Goal: Task Accomplishment & Management: Use online tool/utility

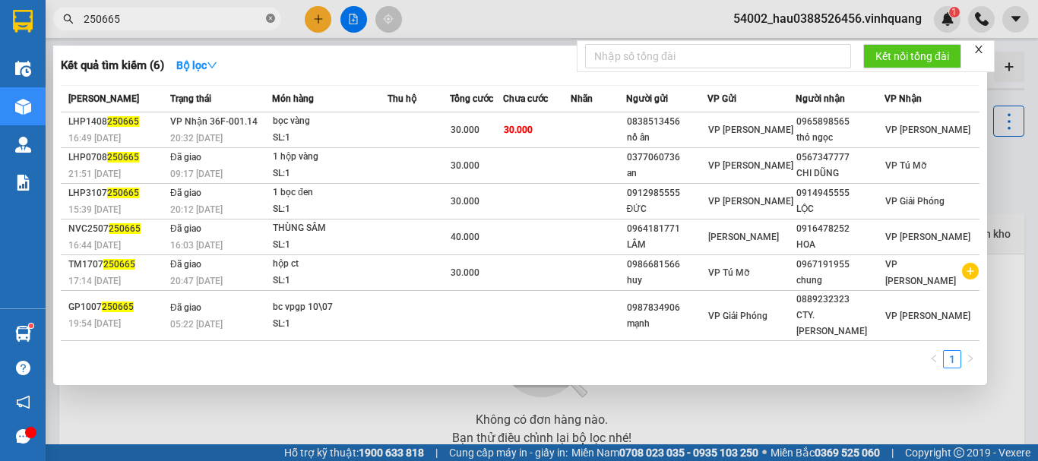
click at [273, 19] on icon "close-circle" at bounding box center [270, 18] width 9 height 9
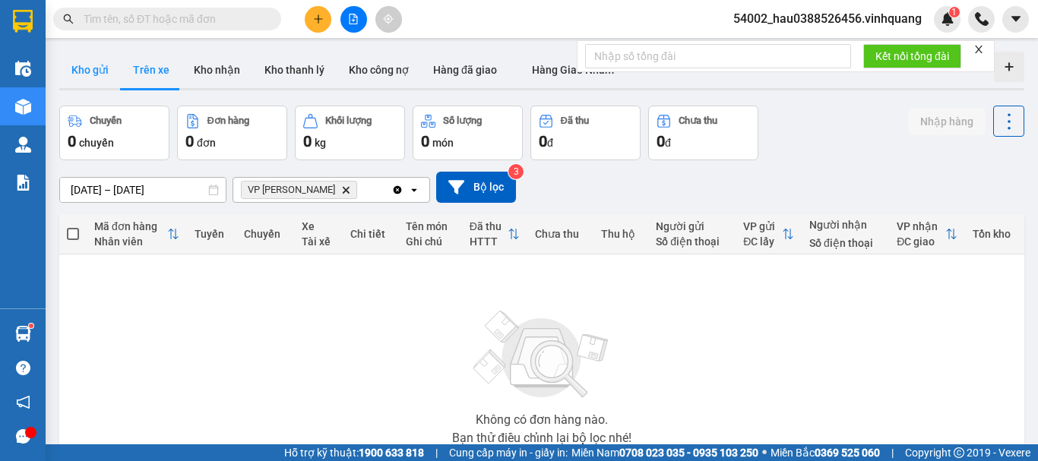
click at [94, 76] on button "Kho gửi" at bounding box center [90, 70] width 62 height 36
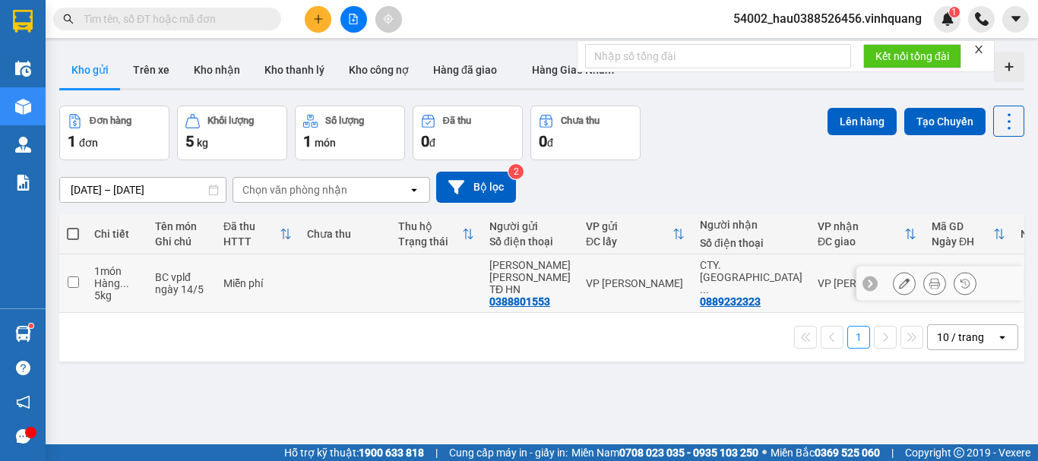
click at [76, 280] on input "checkbox" at bounding box center [73, 282] width 11 height 11
checkbox input "true"
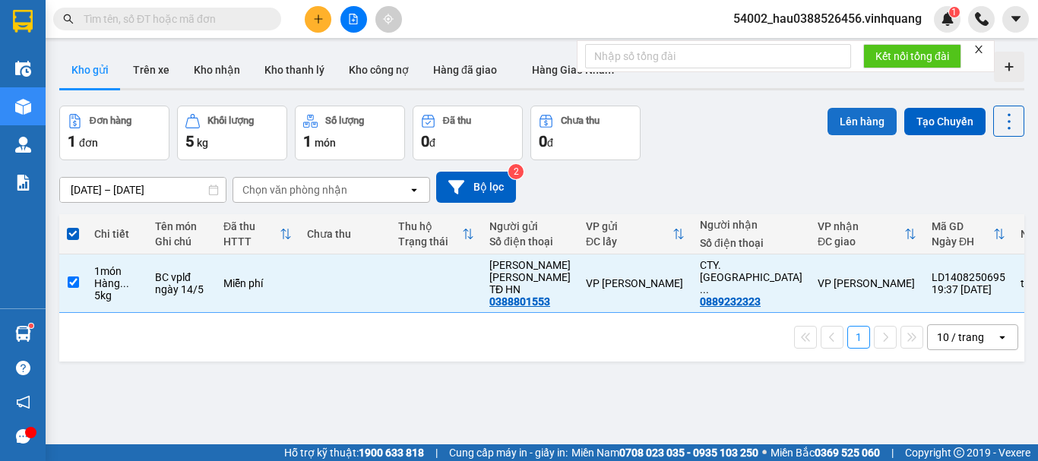
click at [844, 119] on button "Lên hàng" at bounding box center [862, 121] width 69 height 27
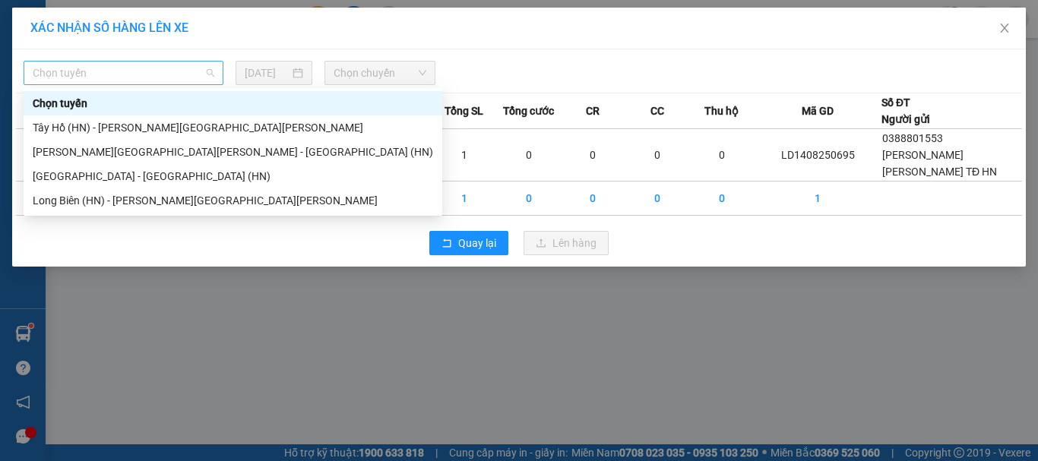
click at [147, 72] on span "Chọn tuyến" at bounding box center [124, 73] width 182 height 23
click at [131, 125] on div "Tây Hồ (HN) - [PERSON_NAME][GEOGRAPHIC_DATA][PERSON_NAME]" at bounding box center [233, 127] width 401 height 17
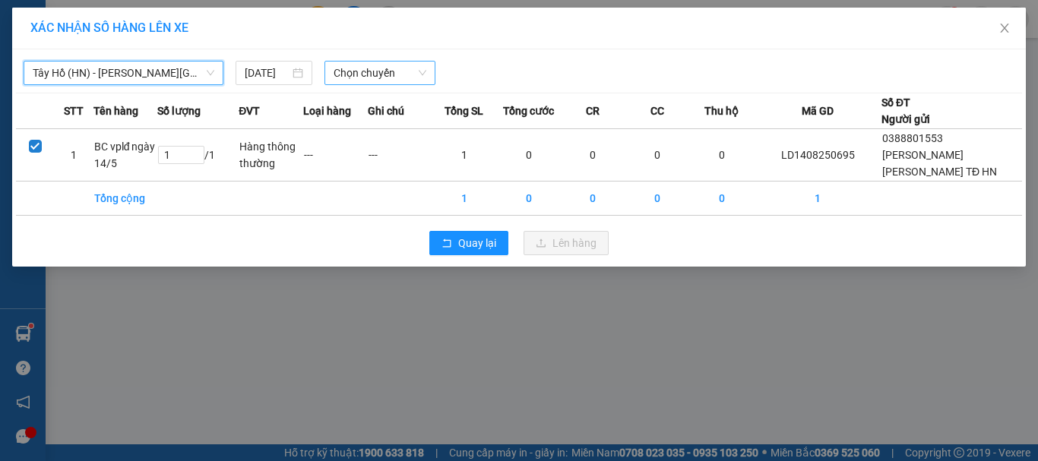
click at [370, 78] on span "Chọn chuyến" at bounding box center [380, 73] width 93 height 23
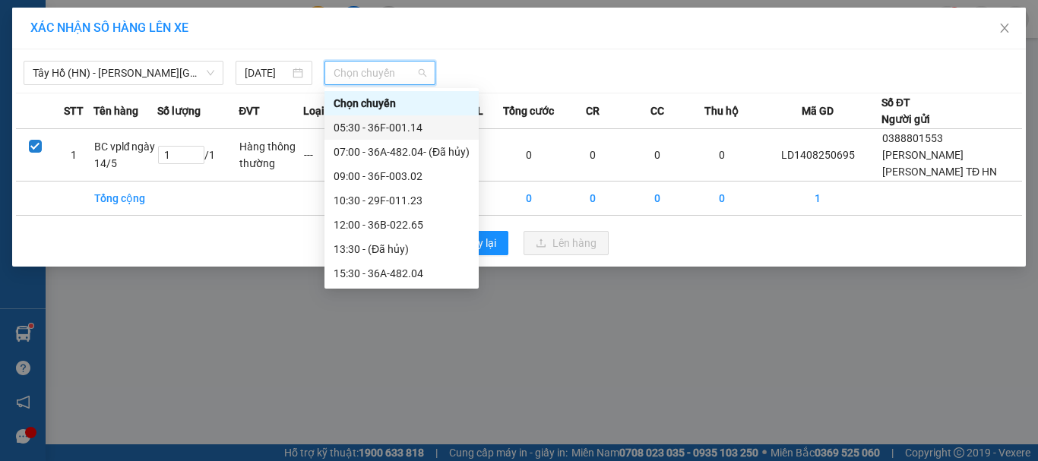
click at [377, 128] on div "05:30 - 36F-001.14" at bounding box center [402, 127] width 136 height 17
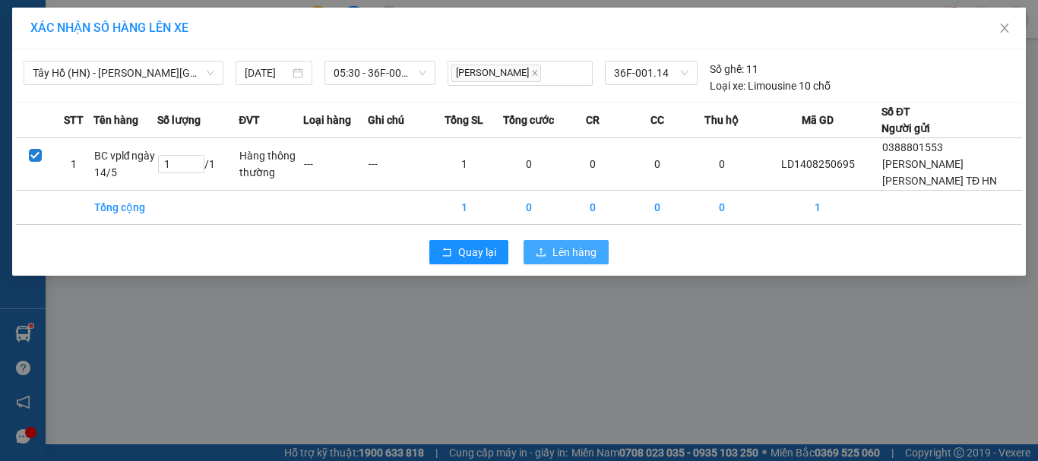
click at [557, 253] on span "Lên hàng" at bounding box center [575, 252] width 44 height 17
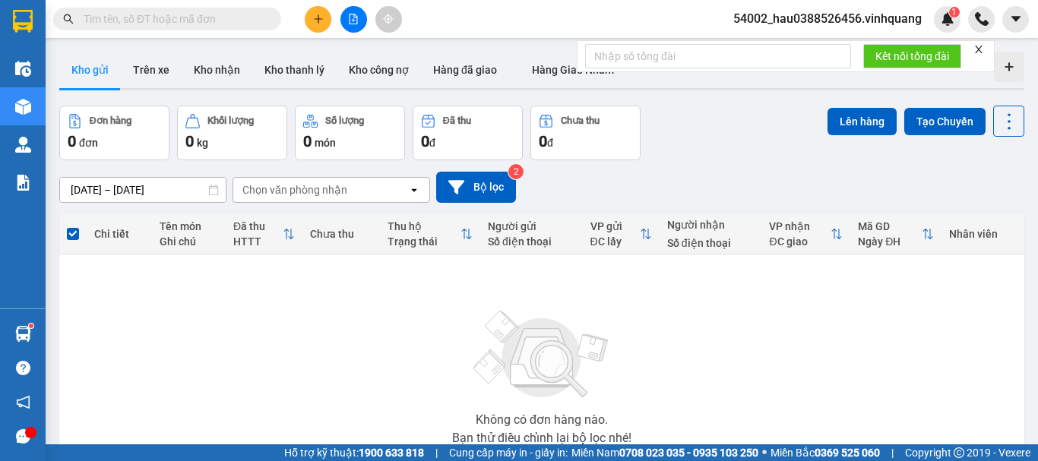
click at [350, 17] on icon "file-add" at bounding box center [354, 19] width 8 height 11
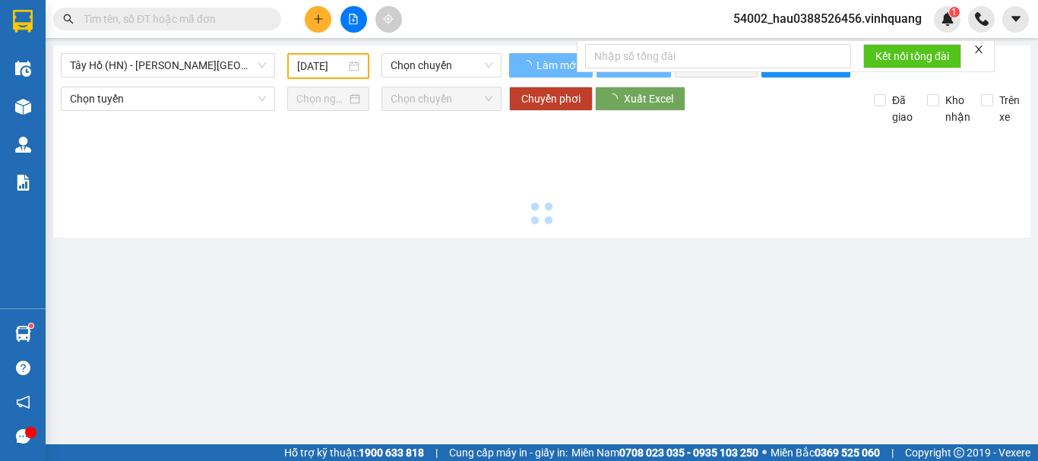
type input "[DATE]"
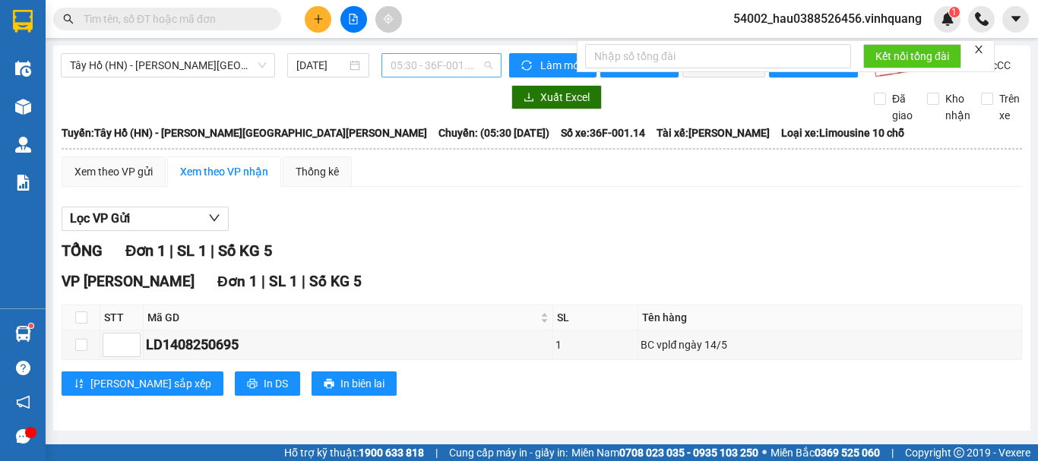
click at [415, 70] on span "05:30 - 36F-001.14" at bounding box center [442, 65] width 102 height 23
click at [416, 68] on span "05:30 - 36F-001.14" at bounding box center [442, 65] width 102 height 23
click at [511, 223] on div "Lọc VP Gửi" at bounding box center [542, 219] width 961 height 25
click at [112, 178] on div "Xem theo VP gửi" at bounding box center [113, 171] width 78 height 17
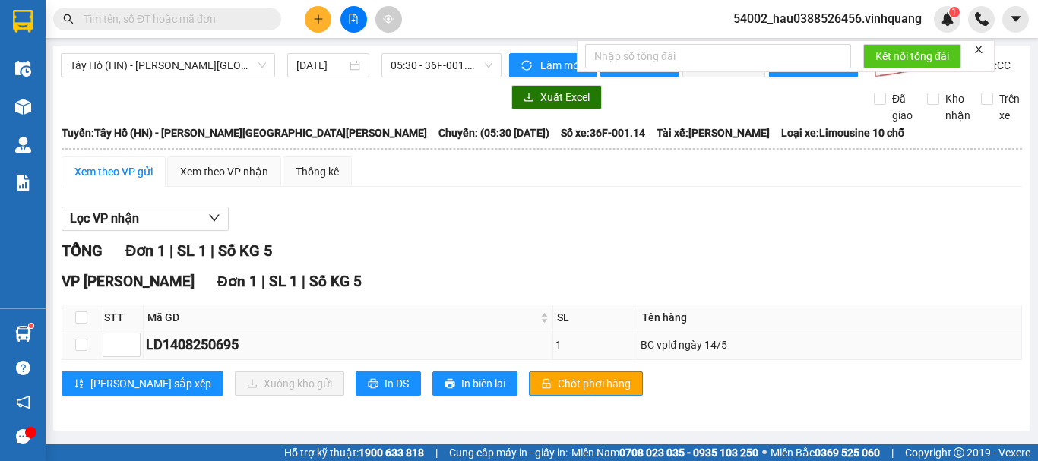
click at [255, 353] on div "LD1408250695" at bounding box center [348, 344] width 404 height 21
drag, startPoint x: 255, startPoint y: 360, endPoint x: 147, endPoint y: 364, distance: 108.0
click at [147, 356] on div "LD1408250695" at bounding box center [348, 344] width 404 height 21
copy div "LD1408250695"
click at [192, 21] on input "text" at bounding box center [173, 19] width 179 height 17
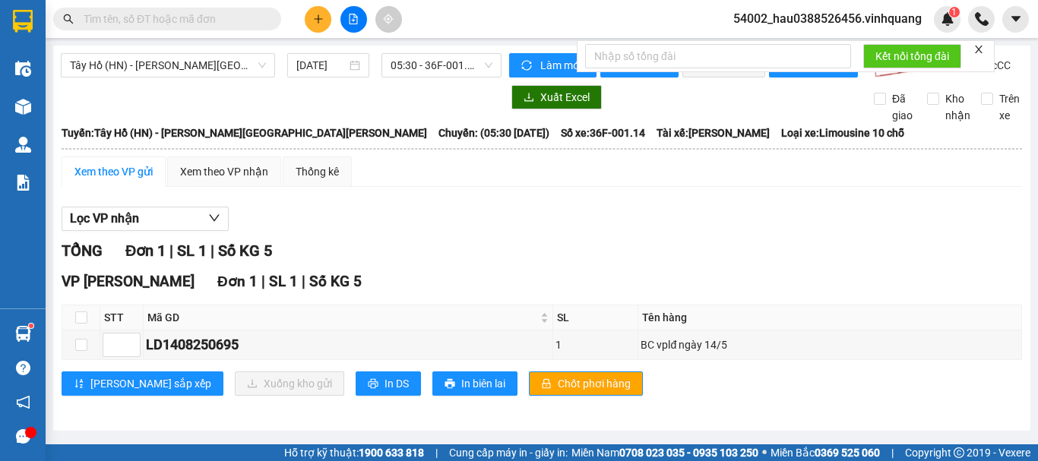
paste input "LD1408250695"
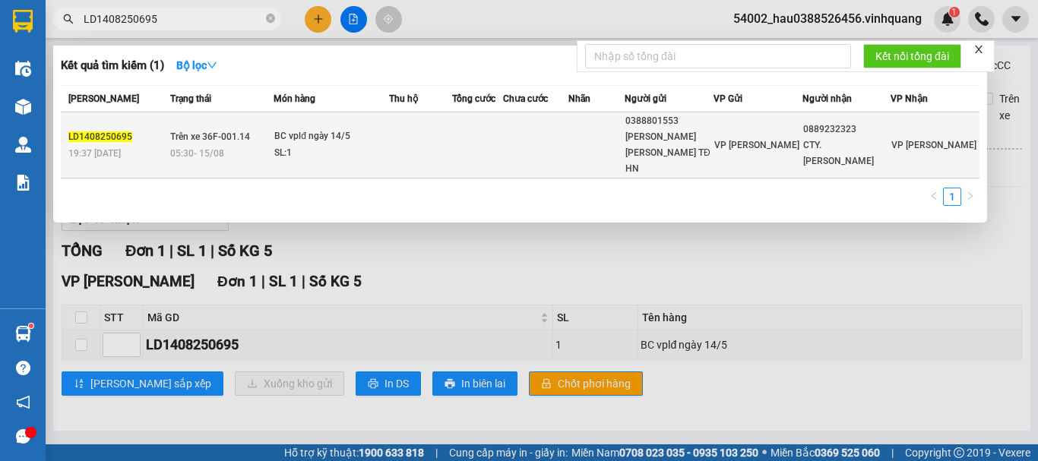
type input "LD1408250695"
click at [595, 149] on td at bounding box center [597, 145] width 56 height 66
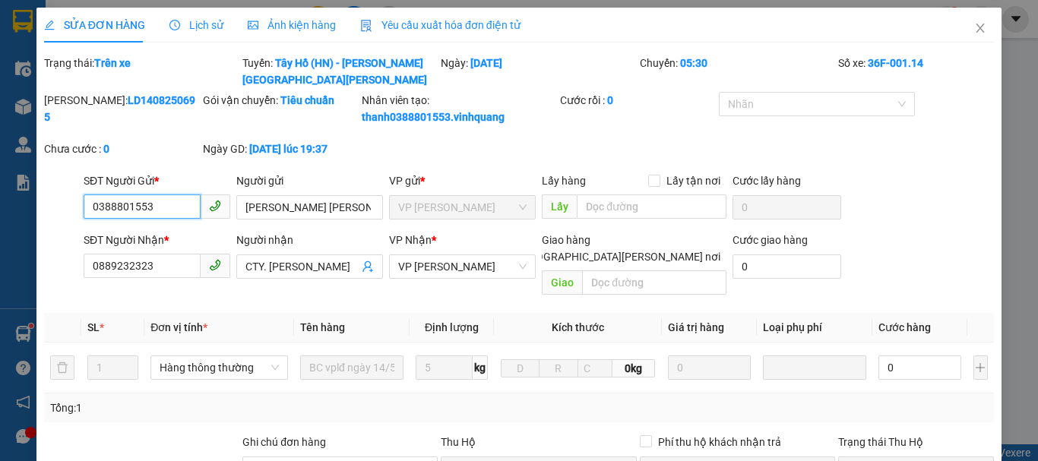
type input "0388801553"
type input "[PERSON_NAME] [PERSON_NAME] TĐ HN"
type input "0889232323"
type input "CTY. [PERSON_NAME]"
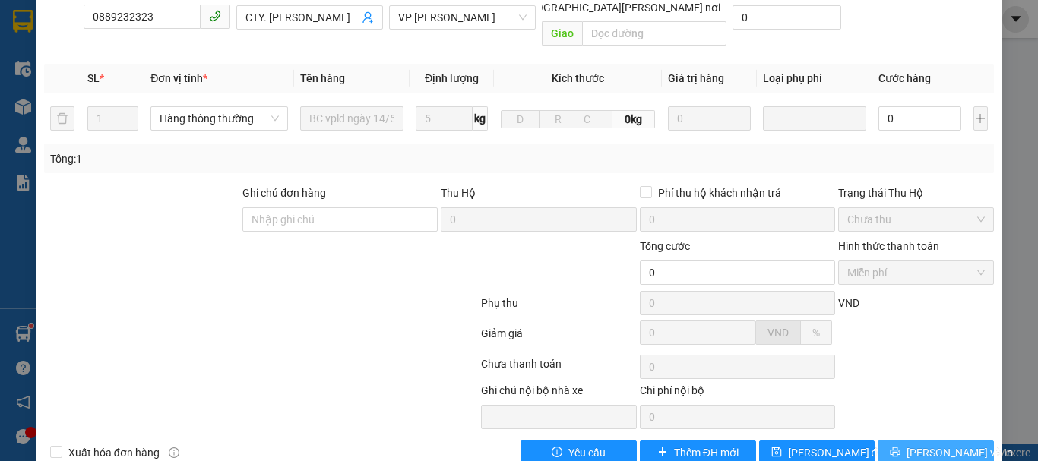
click at [917, 445] on span "[PERSON_NAME] và In" at bounding box center [960, 453] width 106 height 17
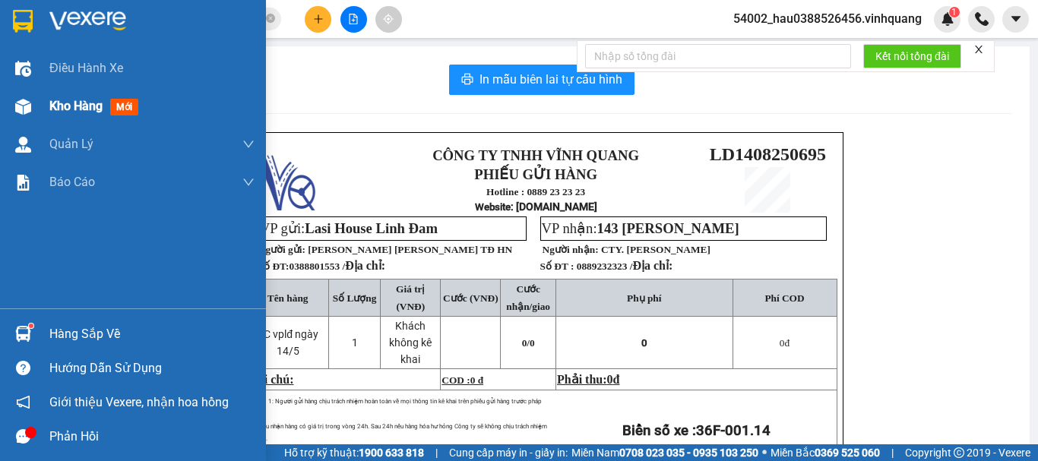
click at [61, 112] on span "Kho hàng" at bounding box center [75, 106] width 53 height 14
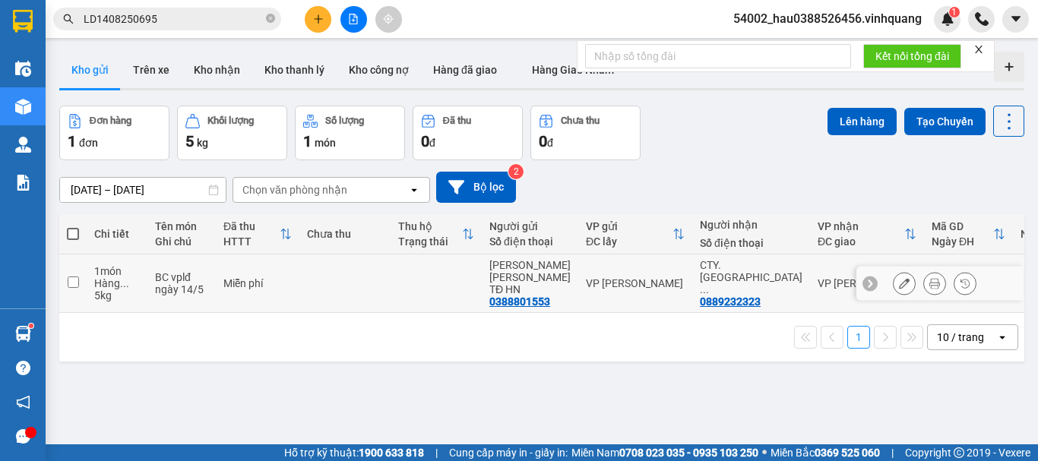
click at [71, 277] on input "checkbox" at bounding box center [73, 282] width 11 height 11
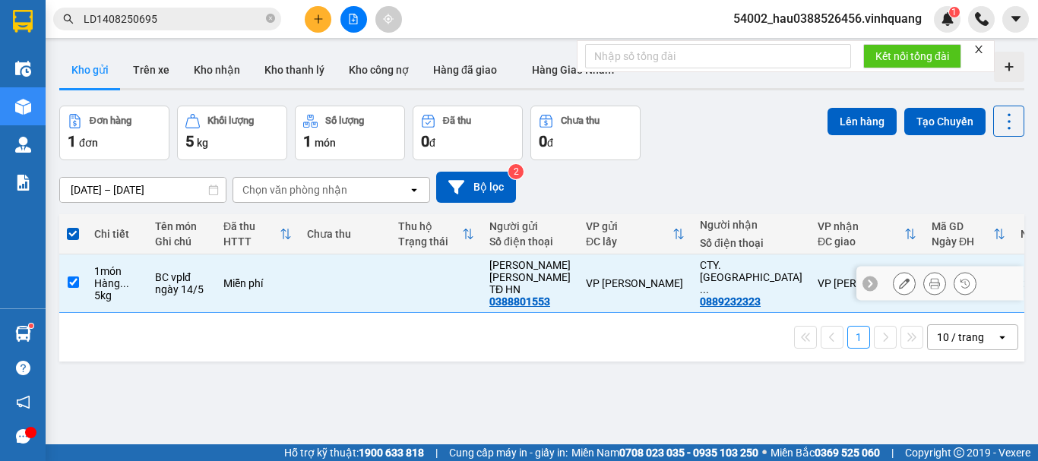
click at [70, 277] on input "checkbox" at bounding box center [73, 282] width 11 height 11
checkbox input "false"
